Goal: Communication & Community: Connect with others

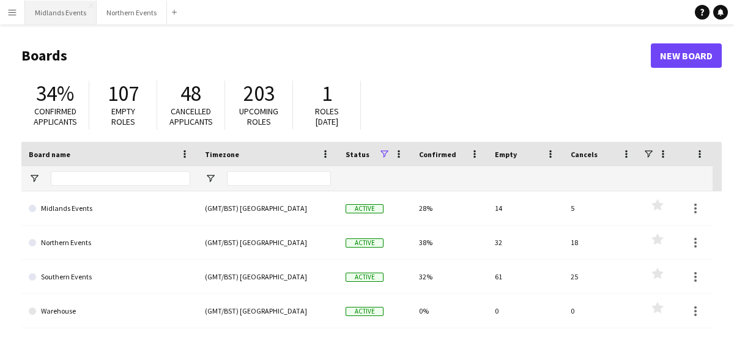
click at [66, 11] on button "Midlands Events Close" at bounding box center [61, 13] width 72 height 24
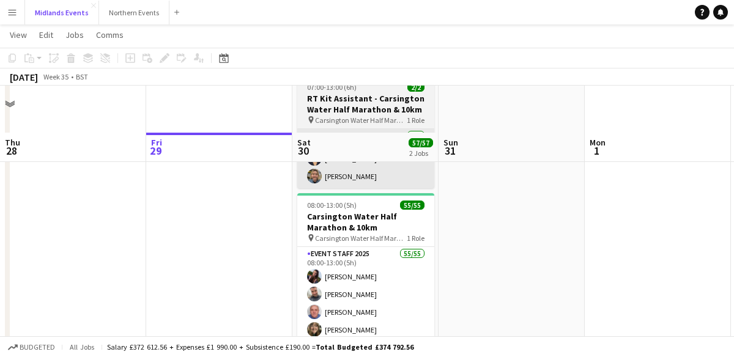
scroll to position [114, 0]
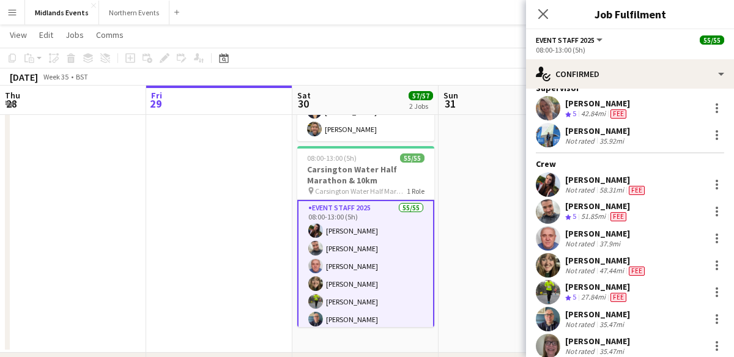
scroll to position [44, 0]
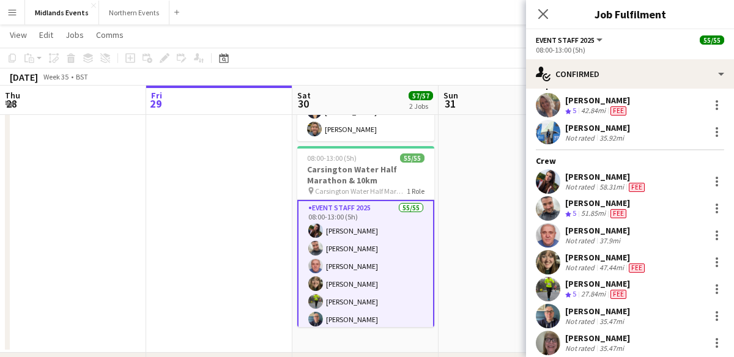
click at [548, 183] on app-user-avatar at bounding box center [548, 181] width 24 height 24
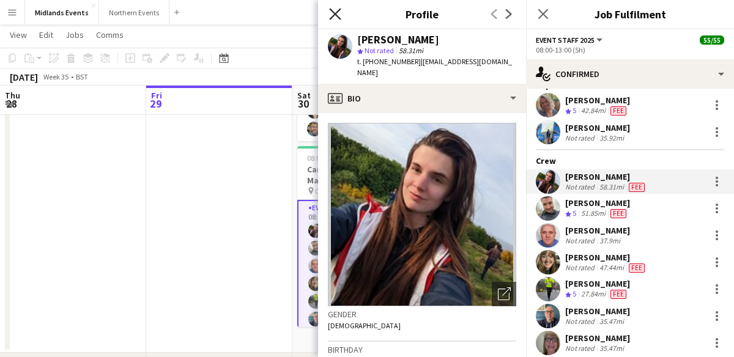
click at [336, 11] on icon at bounding box center [335, 14] width 12 height 12
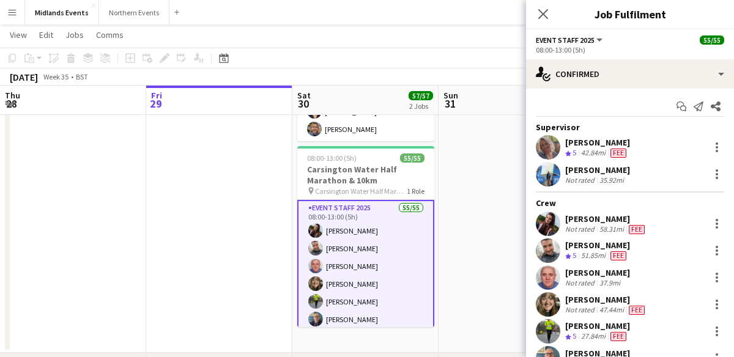
scroll to position [0, 0]
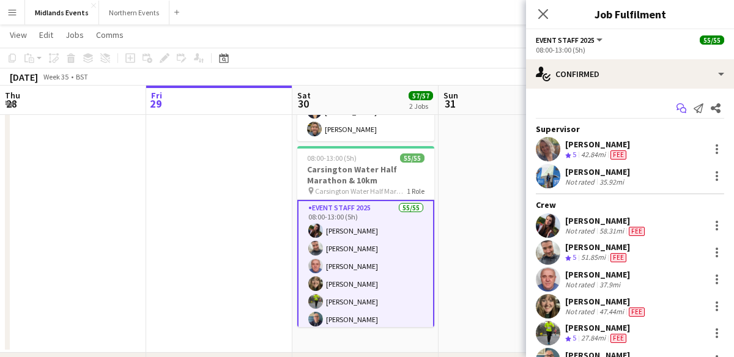
click at [682, 105] on icon "Start chat" at bounding box center [682, 108] width 10 height 10
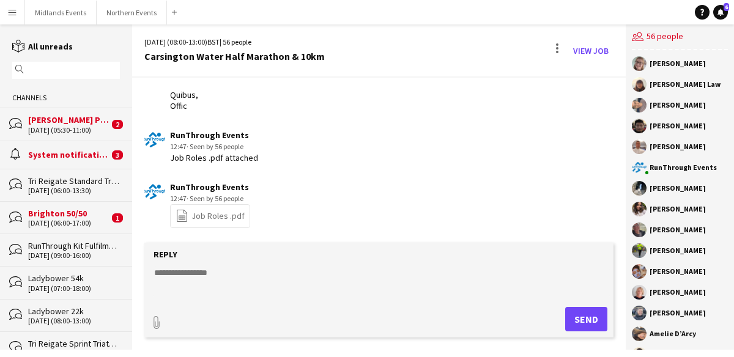
scroll to position [996, 0]
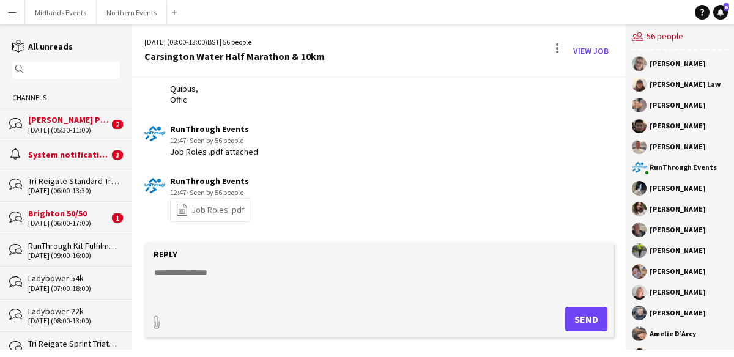
click at [209, 203] on link "file-spreadsheet Job Roles .pdf" at bounding box center [210, 210] width 69 height 14
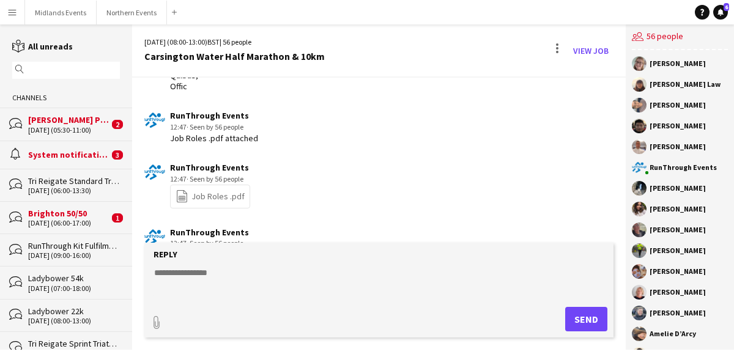
scroll to position [1011, 0]
click at [212, 188] on link "file-spreadsheet Job Roles .pdf" at bounding box center [210, 195] width 69 height 14
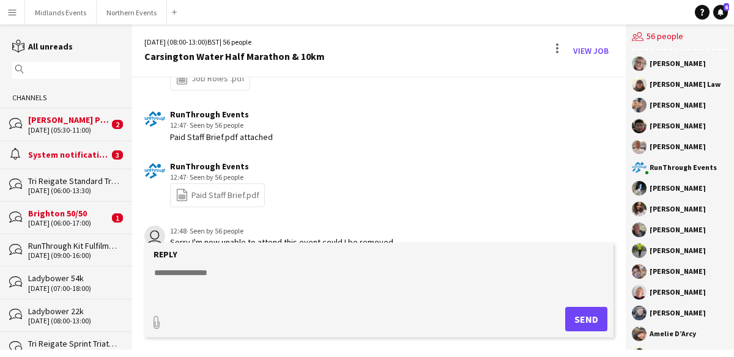
scroll to position [1139, 0]
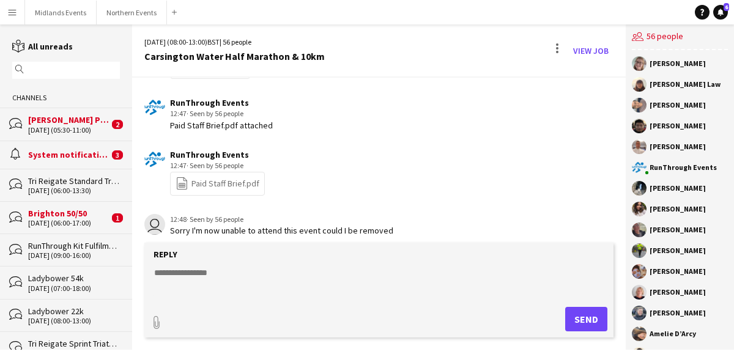
click at [225, 172] on div "file-spreadsheet Paid Staff Brief.pdf" at bounding box center [217, 184] width 95 height 24
click at [212, 177] on link "file-spreadsheet Paid Staff Brief.pdf" at bounding box center [218, 184] width 84 height 14
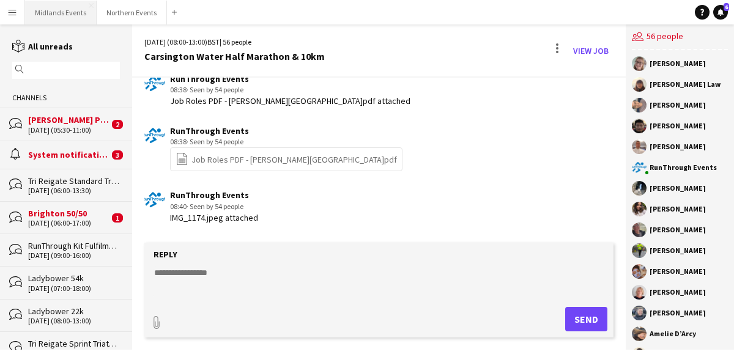
scroll to position [1743, 0]
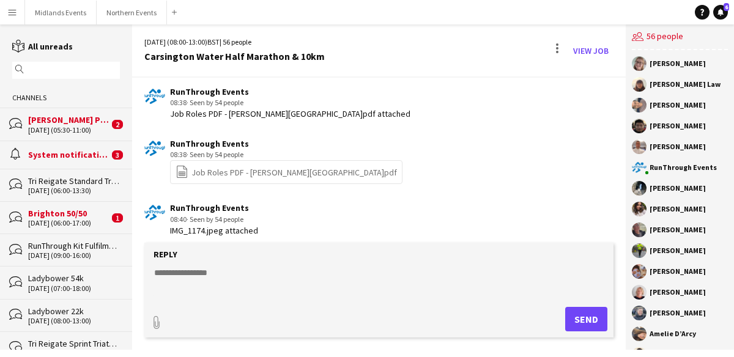
click at [223, 165] on link "file-spreadsheet Job Roles PDF - [GEOGRAPHIC_DATA]pdf" at bounding box center [286, 172] width 221 height 14
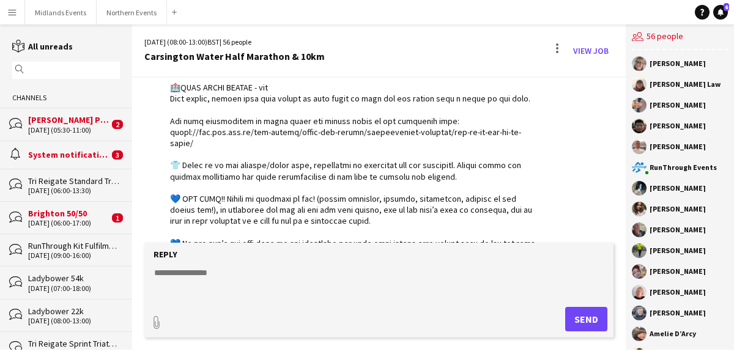
scroll to position [0, 0]
